Goal: Ask a question

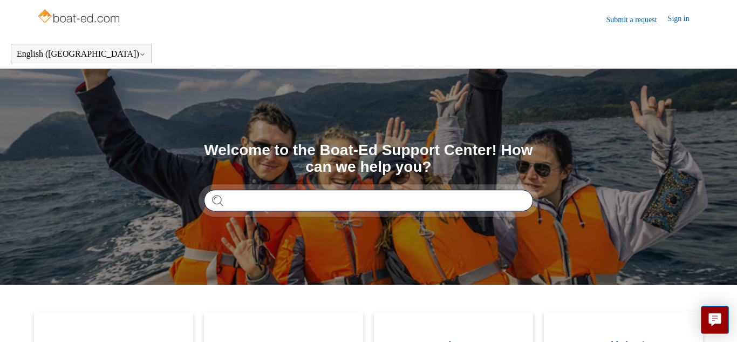
click at [301, 207] on input "Search" at bounding box center [368, 200] width 329 height 22
type input "*******"
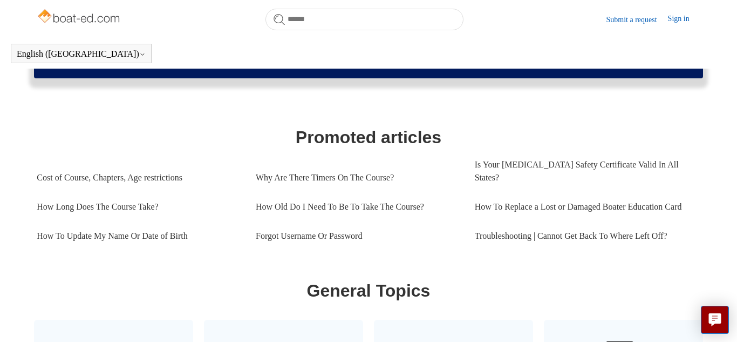
scroll to position [417, 0]
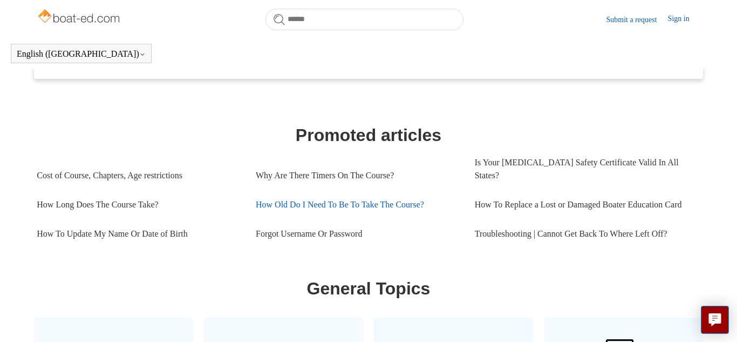
click at [322, 205] on link "How Old Do I Need To Be To Take The Course?" at bounding box center [357, 204] width 203 height 29
click at [612, 22] on link "Submit a request" at bounding box center [638, 19] width 62 height 11
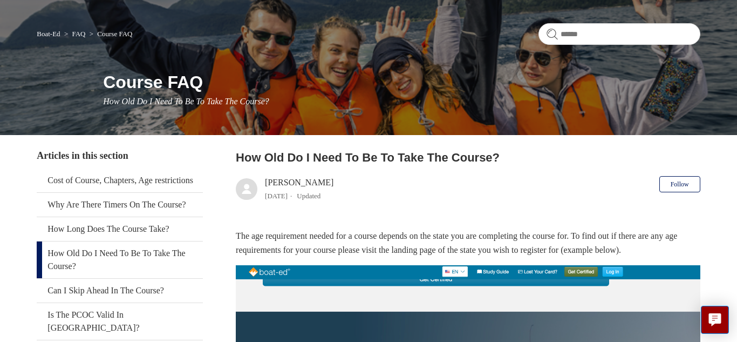
scroll to position [73, 0]
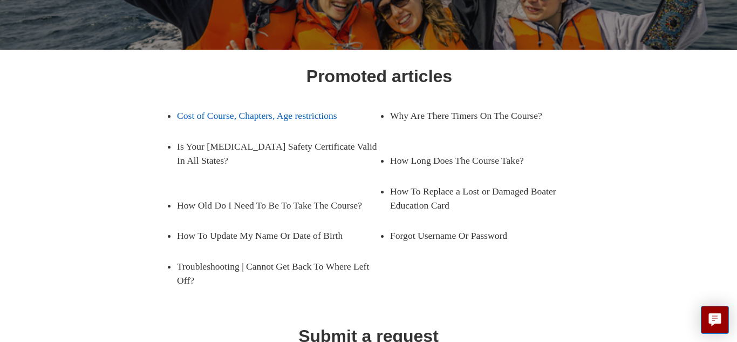
scroll to position [121, 0]
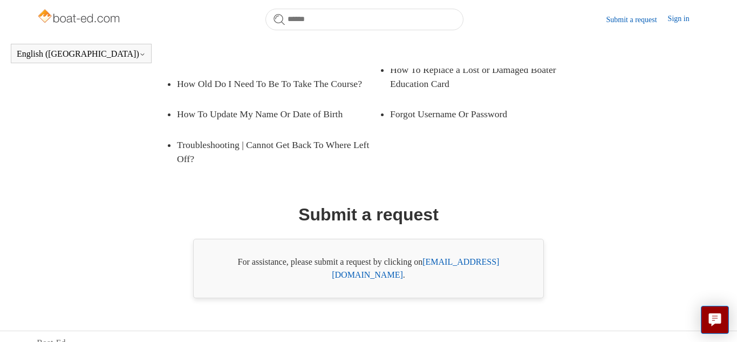
click at [464, 261] on link "[EMAIL_ADDRESS][DOMAIN_NAME]" at bounding box center [415, 268] width 167 height 22
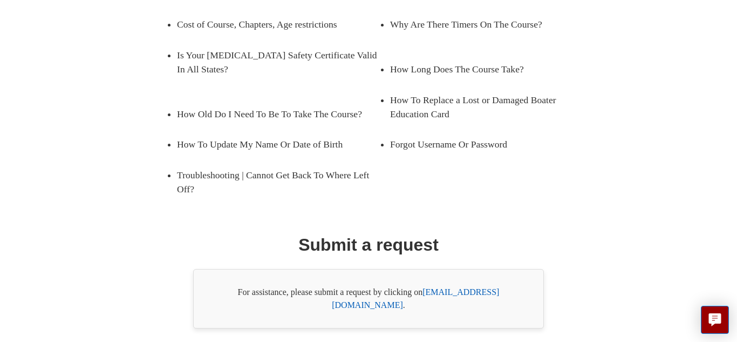
scroll to position [240, 0]
